Goal: Task Accomplishment & Management: Manage account settings

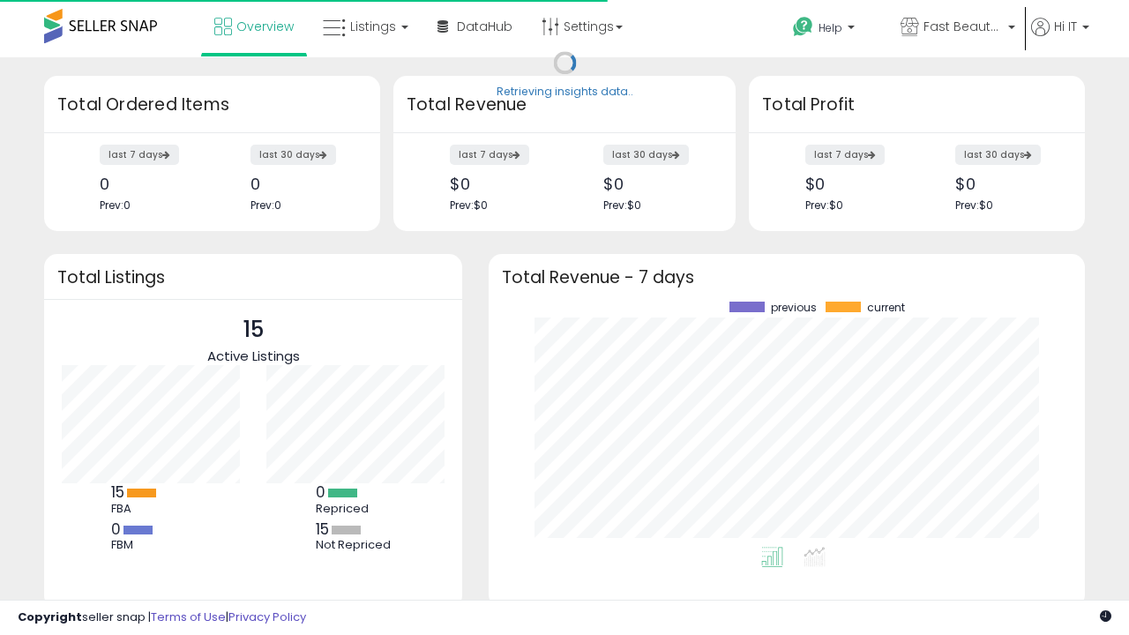
scroll to position [245, 561]
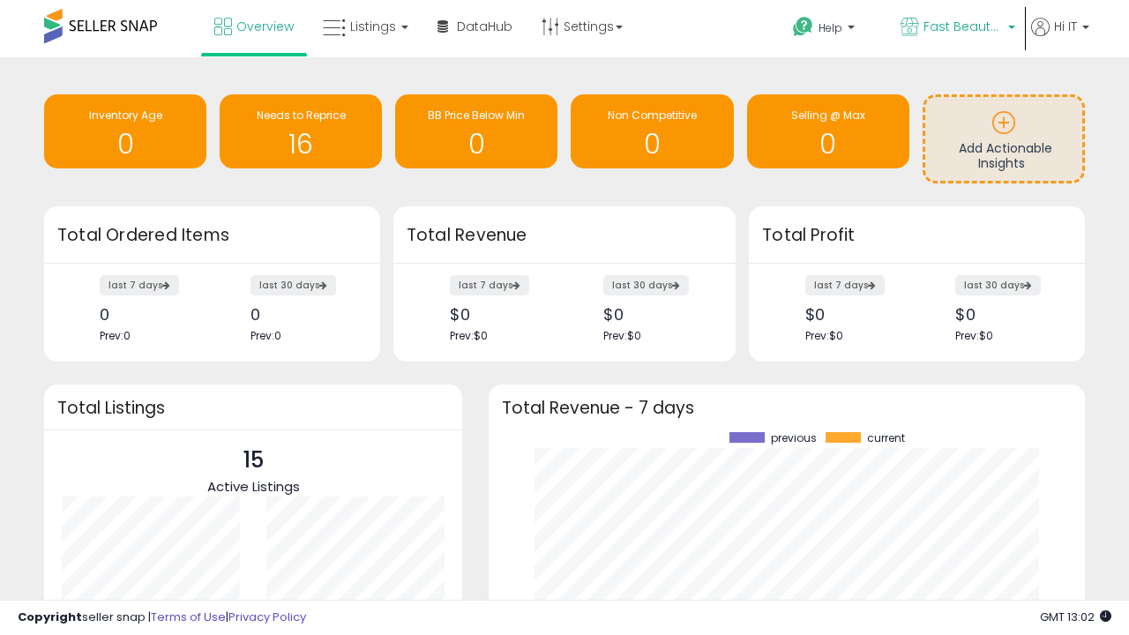
click at [956, 28] on span "Fast Beauty ([GEOGRAPHIC_DATA])" at bounding box center [963, 27] width 79 height 18
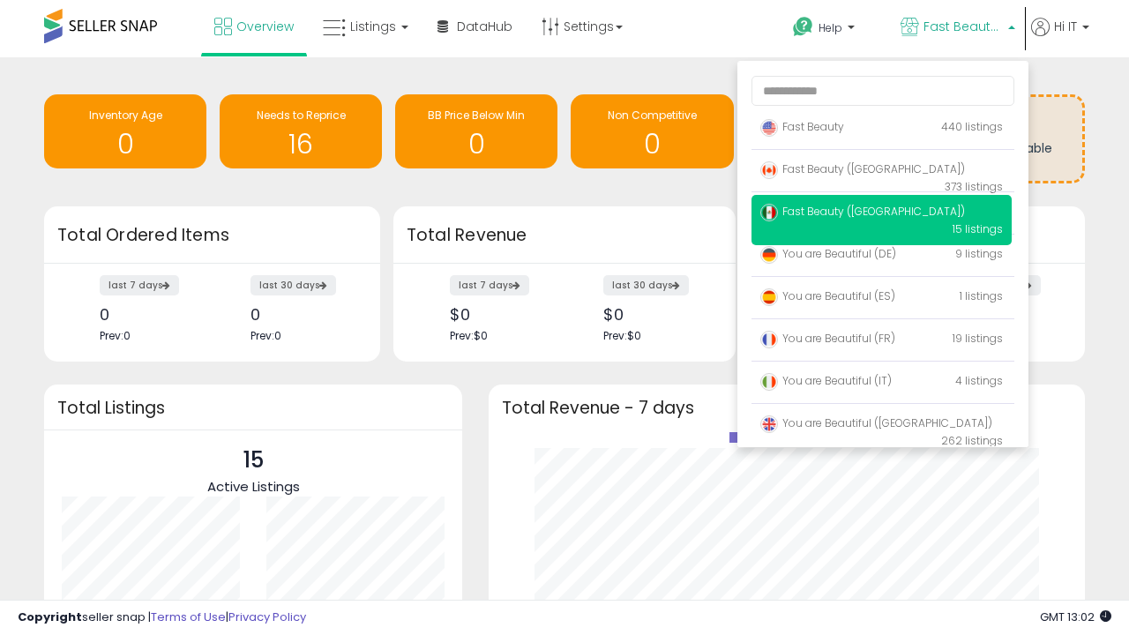
click at [881, 130] on p "Fast Beauty 440 listings" at bounding box center [882, 127] width 260 height 35
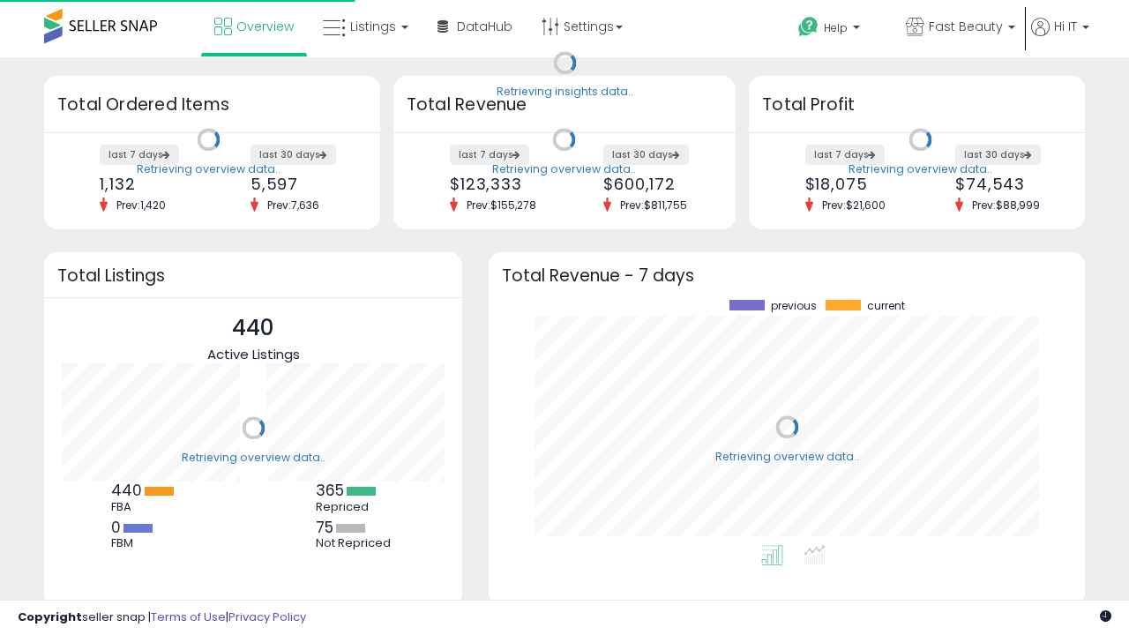
scroll to position [245, 561]
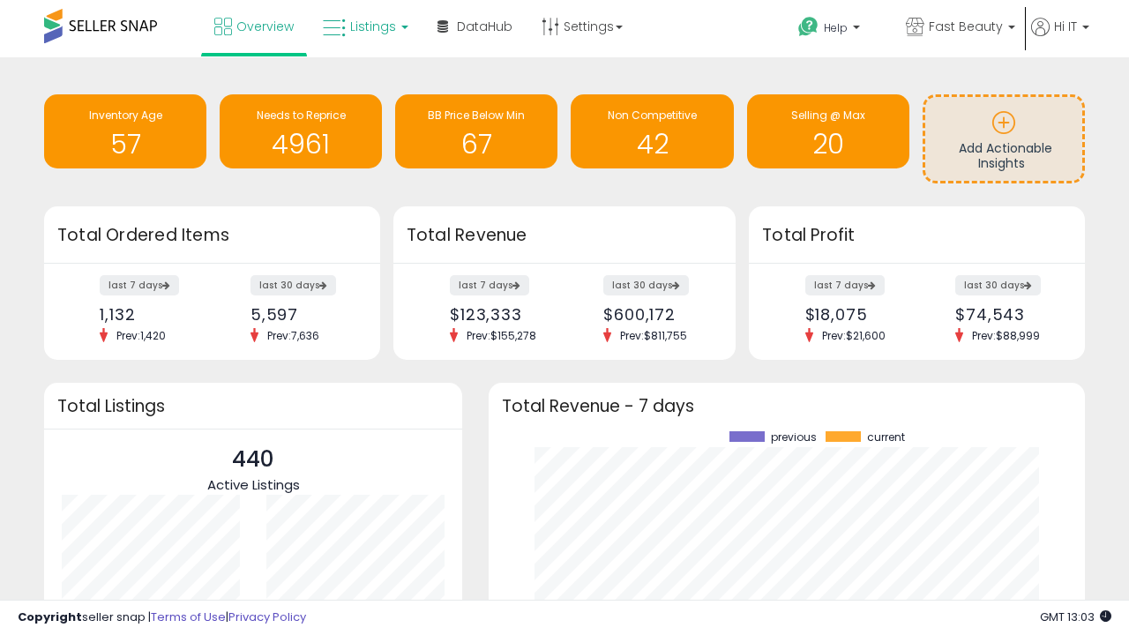
click at [364, 26] on span "Listings" at bounding box center [373, 27] width 46 height 18
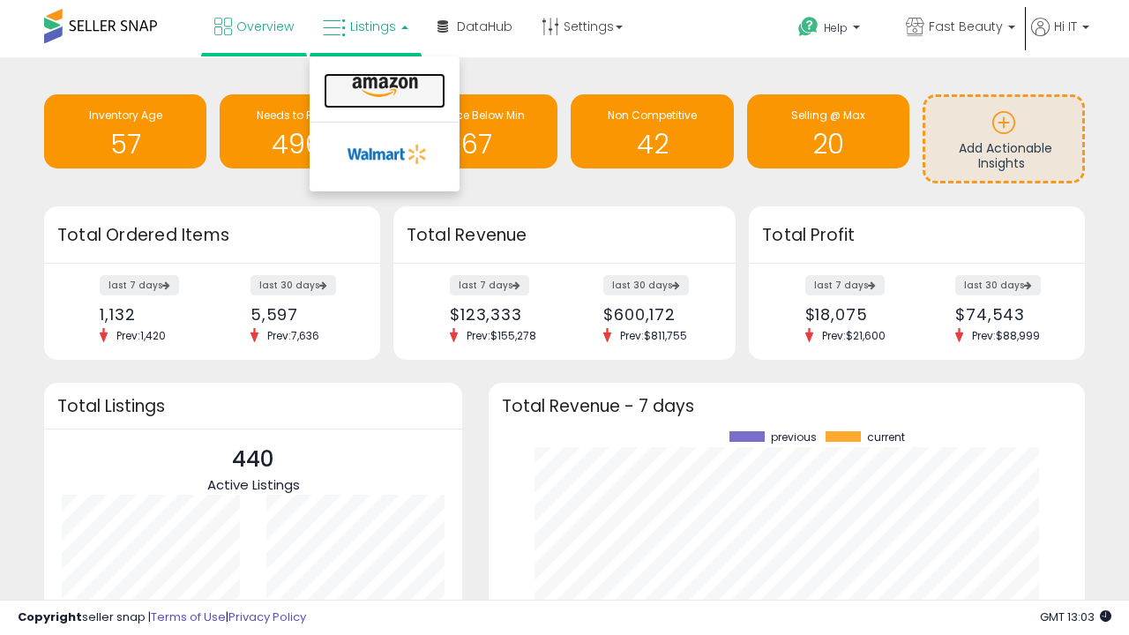
click at [383, 87] on icon at bounding box center [385, 87] width 77 height 23
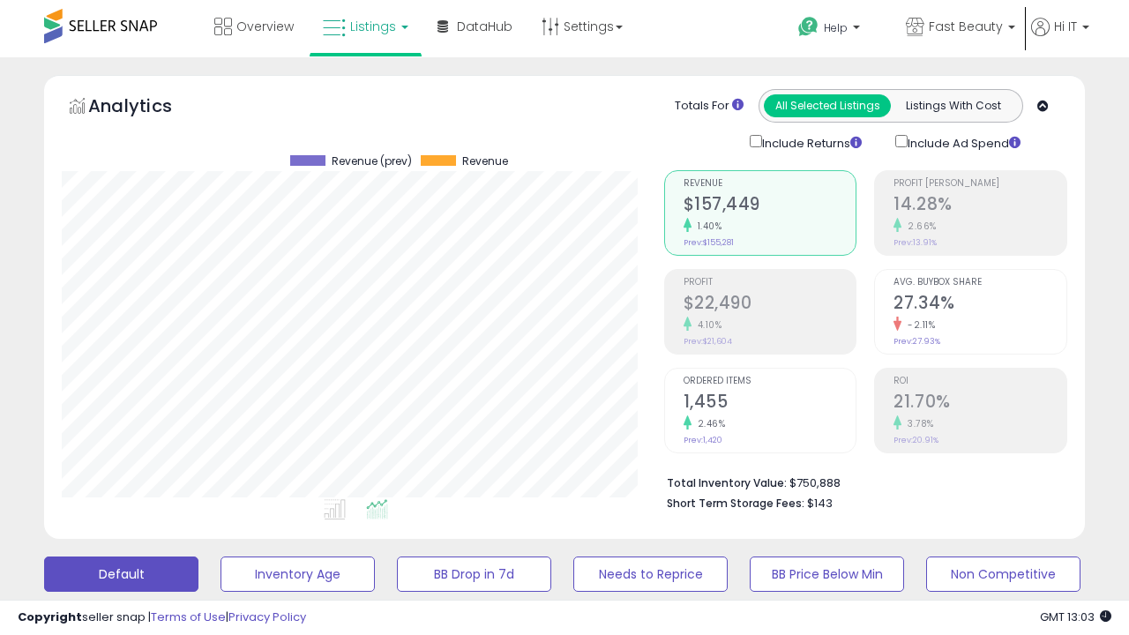
click at [221, 557] on button "All_Inventory" at bounding box center [298, 574] width 154 height 35
